Goal: Information Seeking & Learning: Learn about a topic

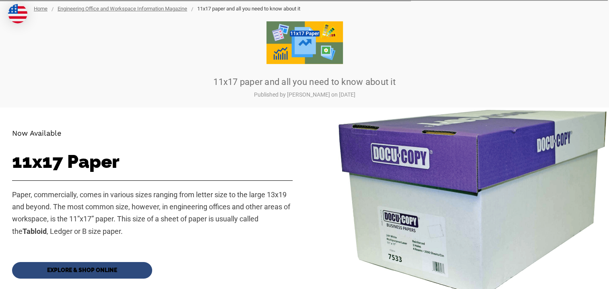
scroll to position [131, 0]
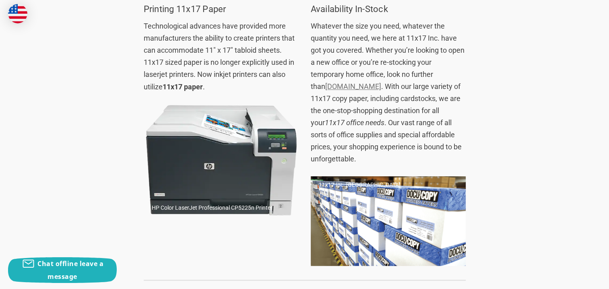
scroll to position [850, 0]
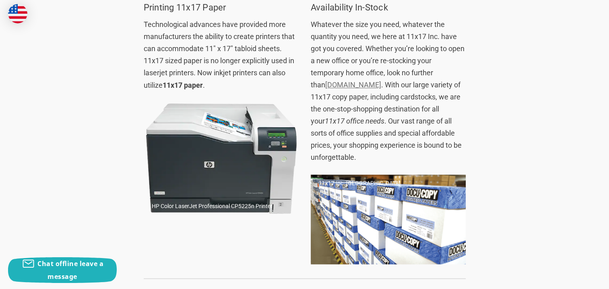
drag, startPoint x: 245, startPoint y: 202, endPoint x: 111, endPoint y: 140, distance: 147.0
click at [189, 156] on img at bounding box center [221, 158] width 155 height 117
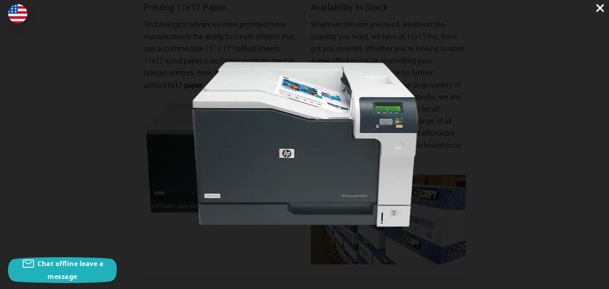
click at [235, 141] on img at bounding box center [304, 145] width 232 height 176
click at [597, 9] on span "×" at bounding box center [600, 8] width 10 height 16
